Goal: Contribute content

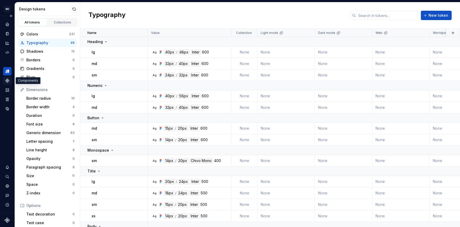
click at [7, 80] on icon "Components" at bounding box center [7, 80] width 5 height 5
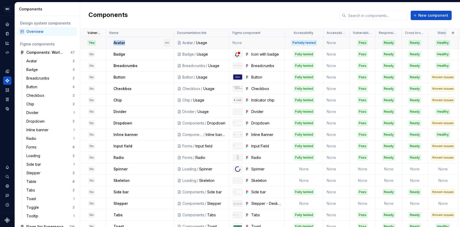
click at [169, 42] on button "button" at bounding box center [166, 42] width 7 height 7
click at [207, 13] on html "WD Worldpay Design System PC Design system data Components Design system compon…" at bounding box center [230, 113] width 460 height 227
click at [297, 11] on div "Components New component" at bounding box center [270, 15] width 380 height 26
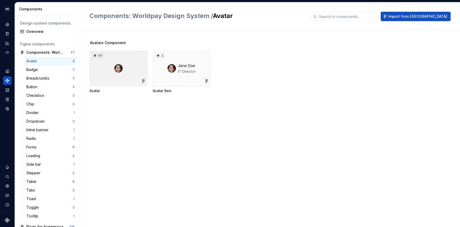
click at [105, 78] on div "40" at bounding box center [119, 69] width 58 height 36
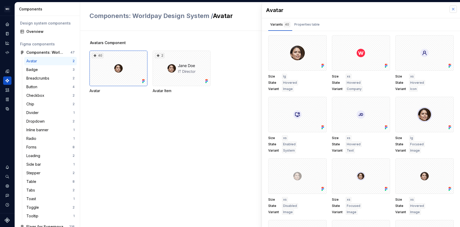
click at [450, 9] on button "button" at bounding box center [453, 8] width 7 height 7
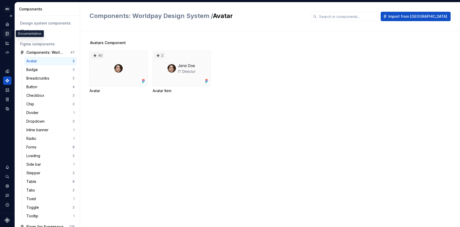
click at [9, 32] on icon "Documentation" at bounding box center [7, 33] width 5 height 5
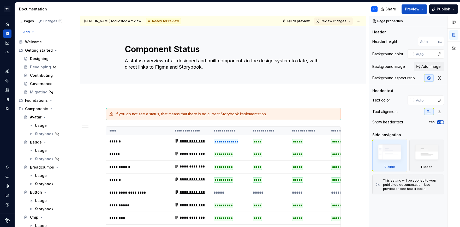
type textarea "*"
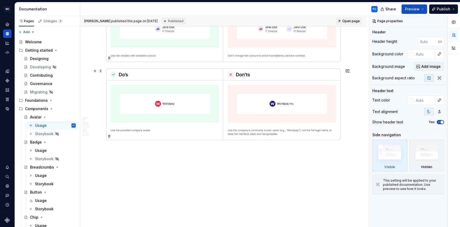
scroll to position [1287, 0]
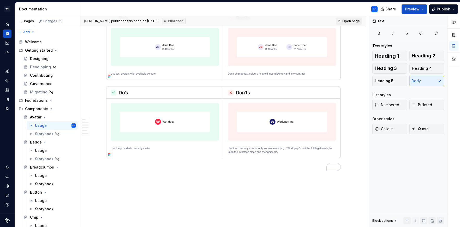
type textarea "*"
